Goal: Task Accomplishment & Management: Use online tool/utility

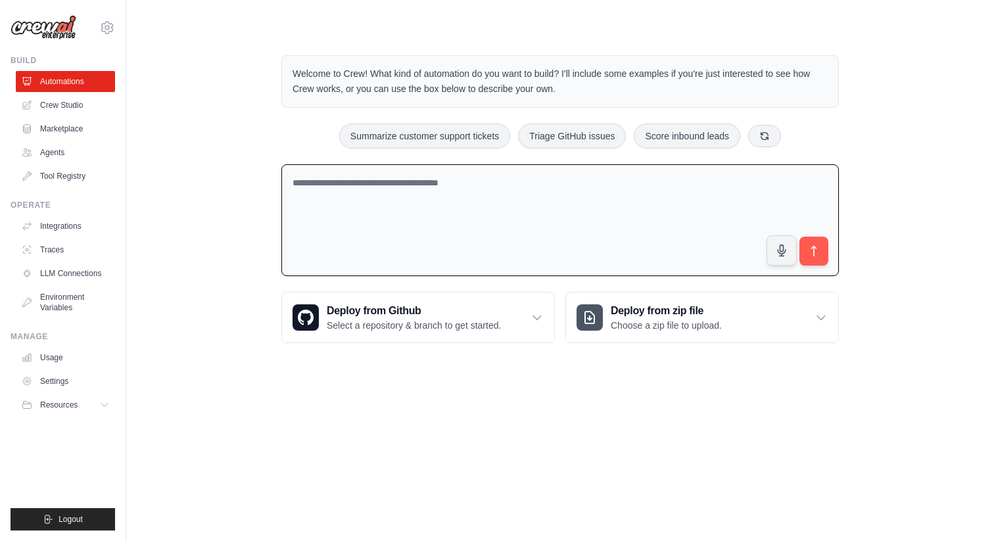
click at [416, 193] on textarea at bounding box center [559, 220] width 557 height 112
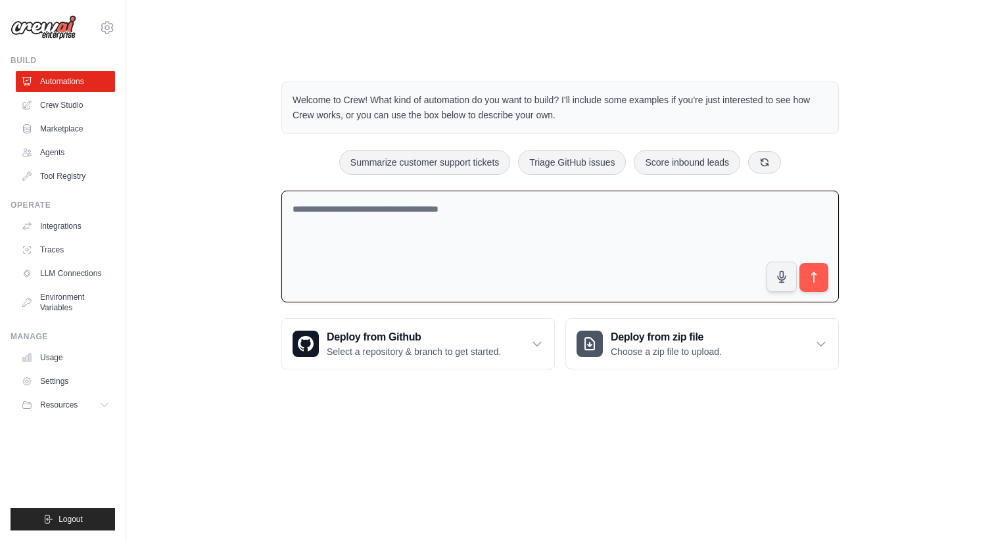
click at [243, 198] on div "Welcome to Crew! What kind of automation do you want to build? I'll include som…" at bounding box center [560, 225] width 826 height 330
click at [68, 103] on link "Crew Studio" at bounding box center [66, 105] width 99 height 21
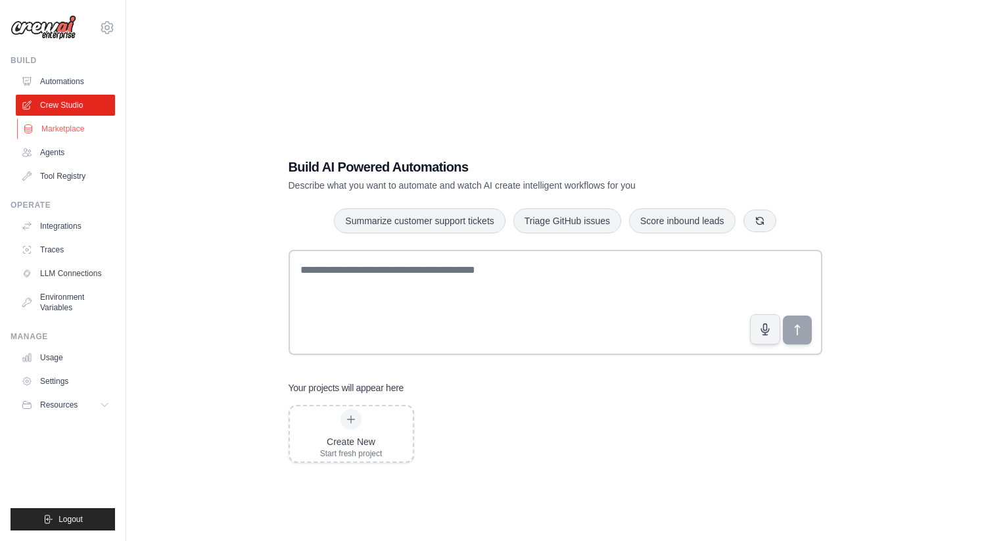
click at [64, 130] on link "Marketplace" at bounding box center [66, 128] width 99 height 21
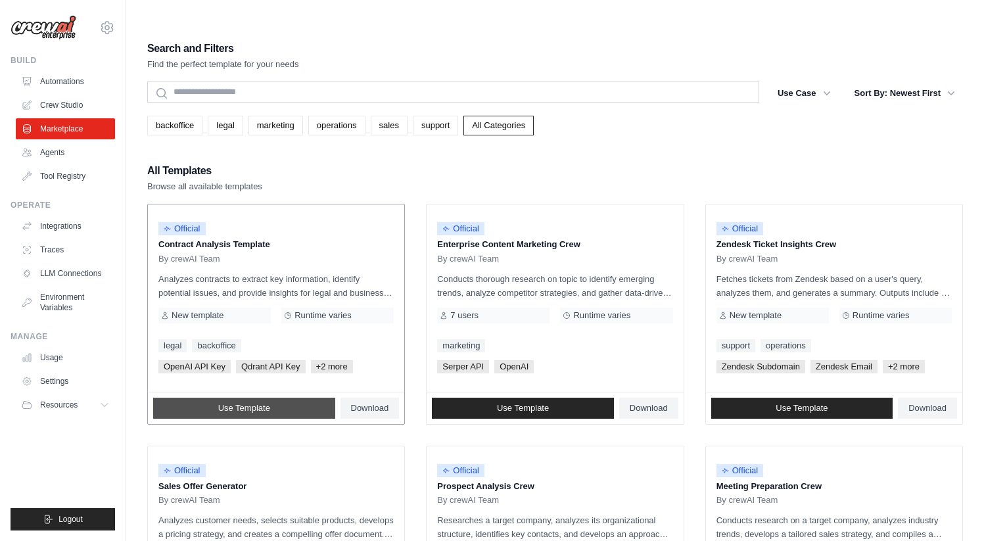
click at [281, 398] on link "Use Template" at bounding box center [244, 408] width 182 height 21
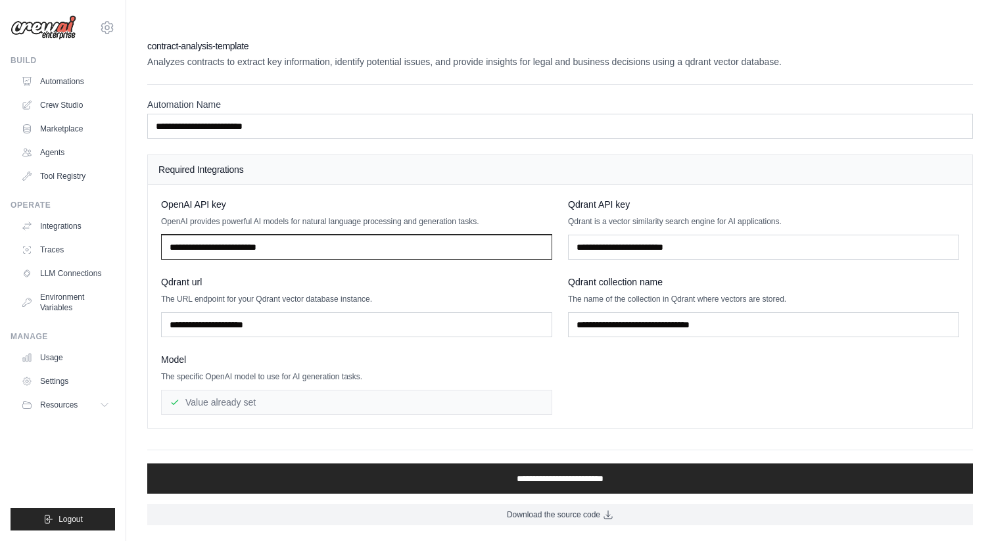
click at [373, 235] on input "text" at bounding box center [356, 247] width 391 height 25
click at [335, 390] on div "Value already set" at bounding box center [356, 402] width 391 height 25
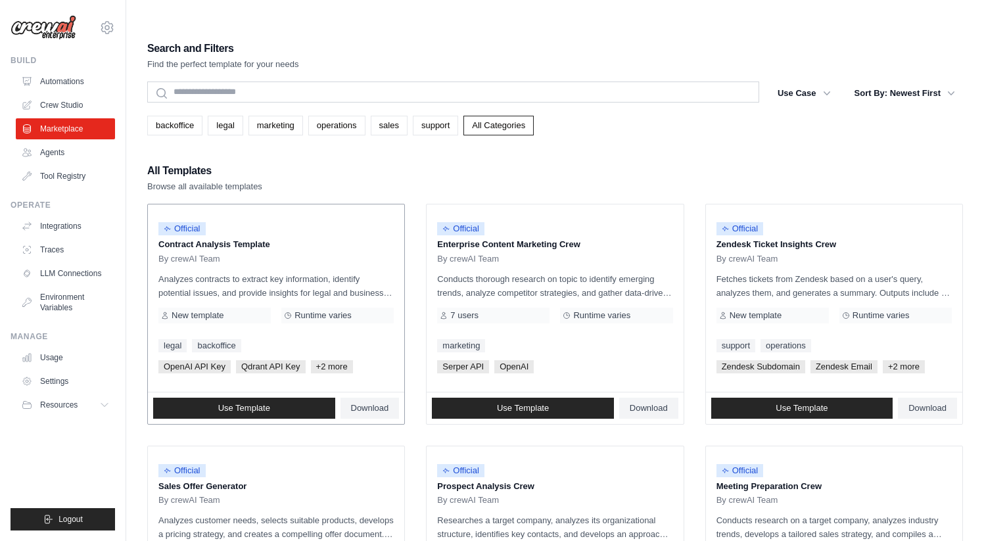
click at [220, 238] on p "Contract Analysis Template" at bounding box center [275, 244] width 235 height 13
click at [325, 310] on span "Runtime varies" at bounding box center [322, 315] width 57 height 11
click at [230, 308] on div "New template" at bounding box center [214, 316] width 112 height 16
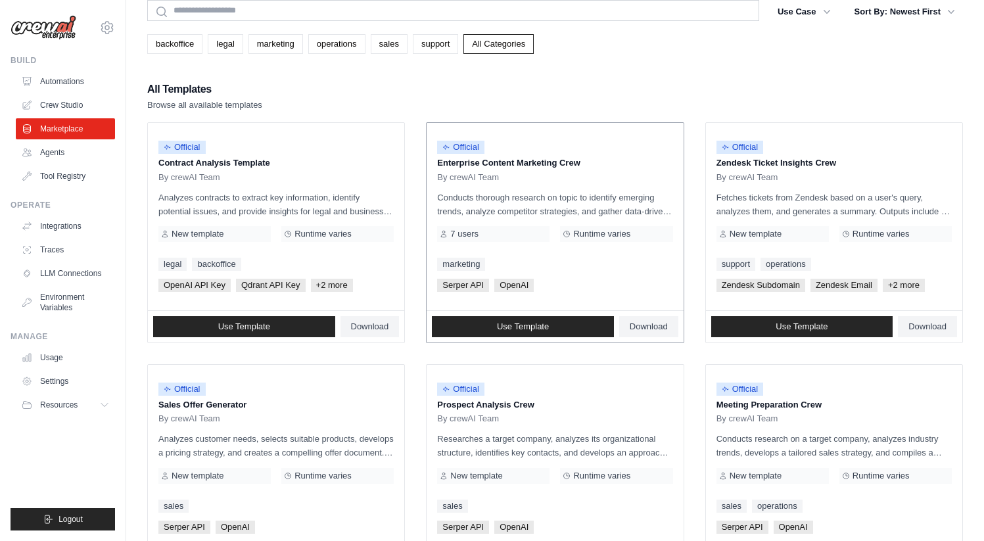
scroll to position [84, 0]
